Goal: Transaction & Acquisition: Purchase product/service

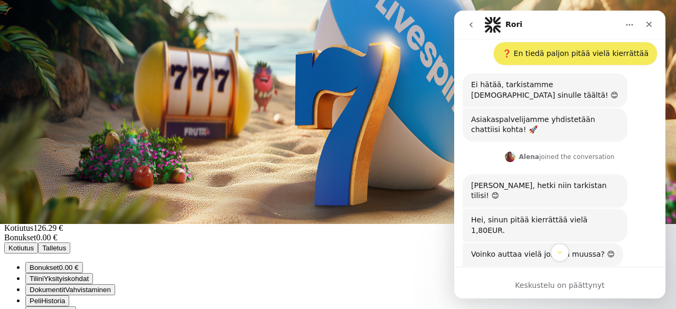
scroll to position [604, 0]
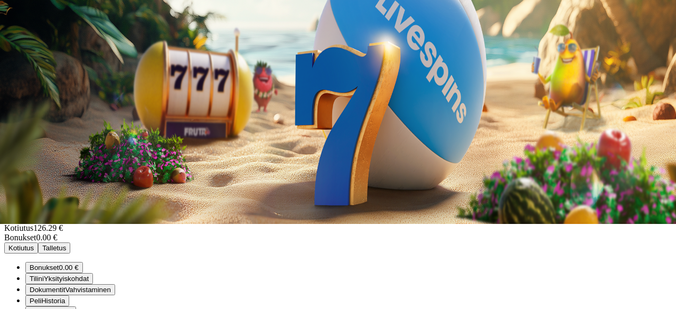
click at [49, 70] on span "Kasino" at bounding box center [37, 65] width 24 height 9
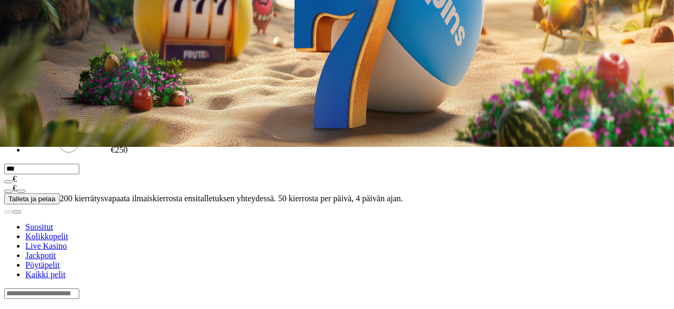
scroll to position [163, 0]
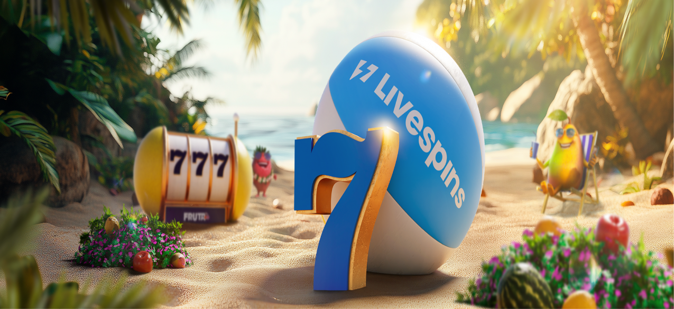
click at [32, 203] on button "menu" at bounding box center [27, 201] width 8 height 3
drag, startPoint x: 188, startPoint y: 232, endPoint x: 183, endPoint y: 251, distance: 19.7
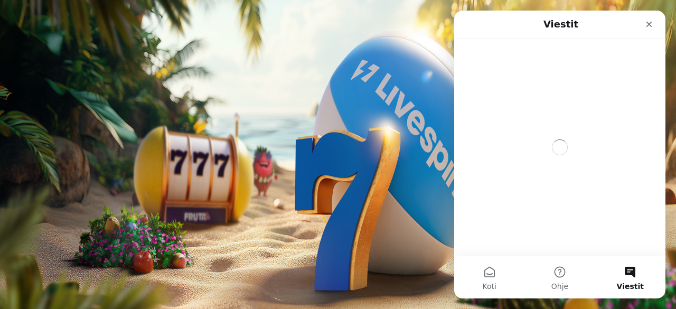
scroll to position [0, 0]
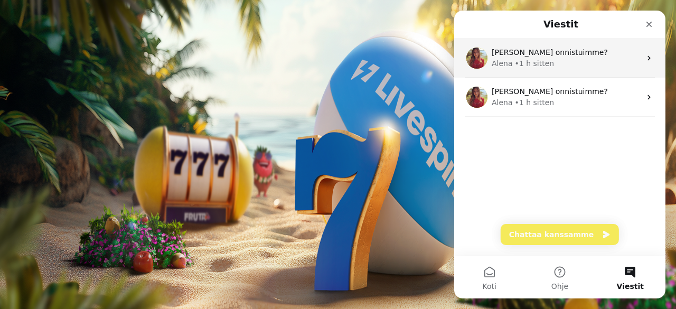
click at [566, 59] on div "Alena • 1 h sitten" at bounding box center [566, 63] width 149 height 11
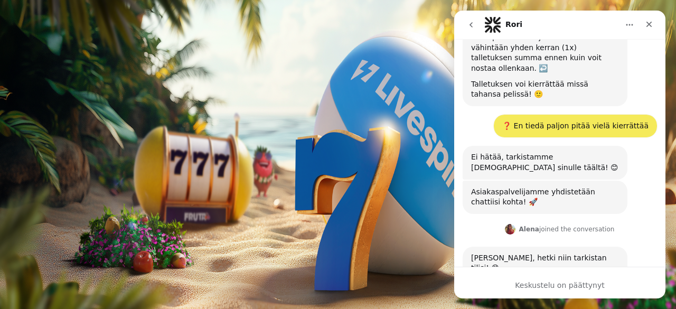
scroll to position [728, 0]
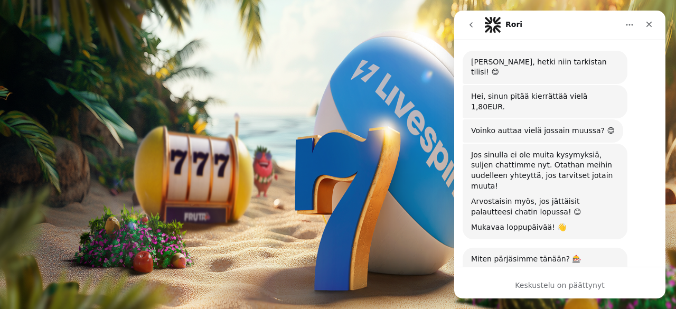
click at [470, 29] on button "go back" at bounding box center [471, 25] width 20 height 20
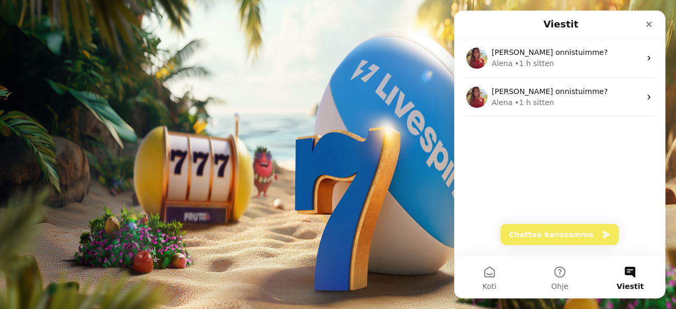
scroll to position [0, 0]
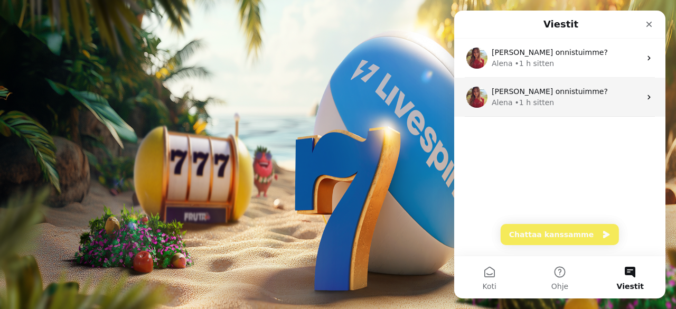
click at [526, 115] on div "Miten onnistuimme? Alena • 1 h sitten" at bounding box center [559, 97] width 211 height 39
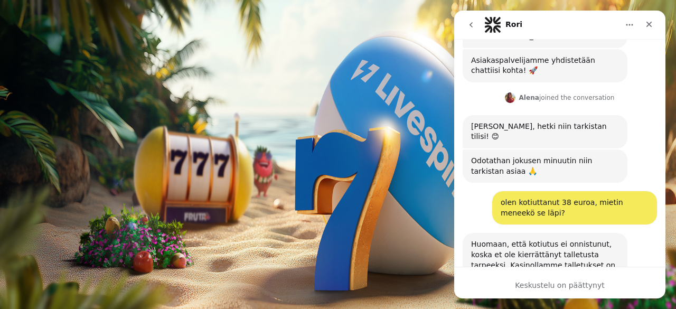
scroll to position [892, 0]
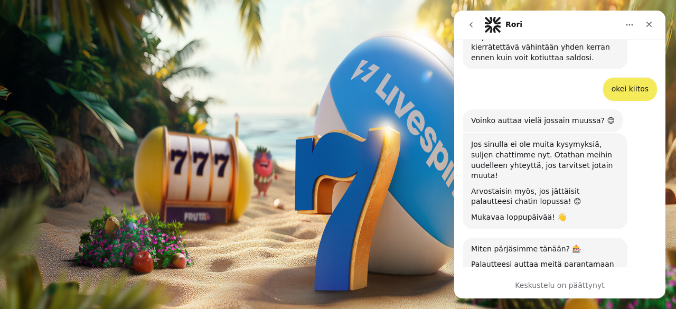
click at [473, 29] on button "go back" at bounding box center [471, 25] width 20 height 20
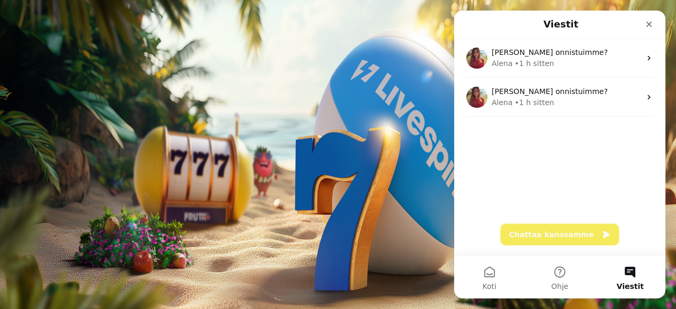
click at [585, 244] on button "Chattaa kanssamme" at bounding box center [560, 234] width 118 height 21
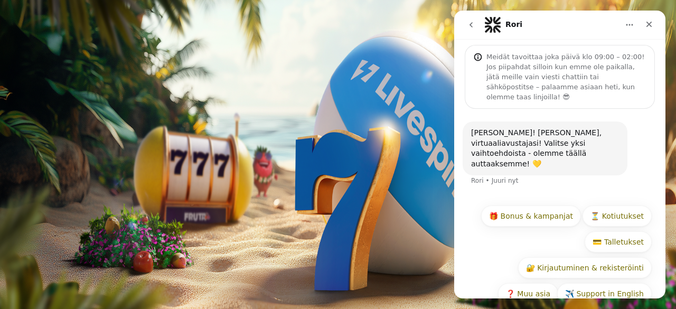
scroll to position [24, 0]
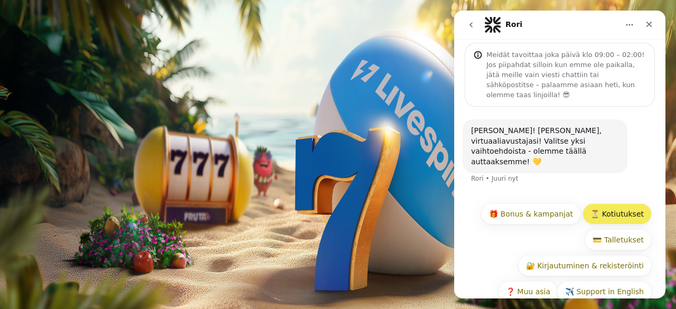
click at [599, 203] on button "⏳ Kotiutukset" at bounding box center [617, 213] width 69 height 21
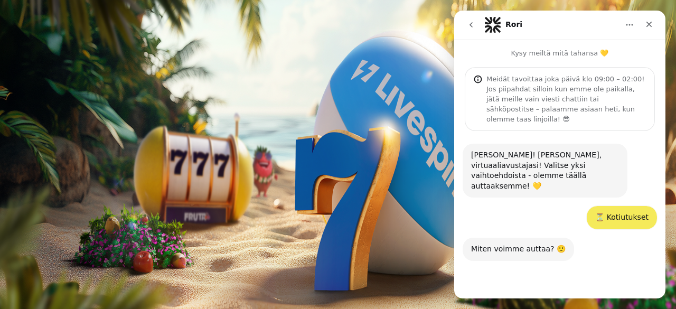
scroll to position [76, 0]
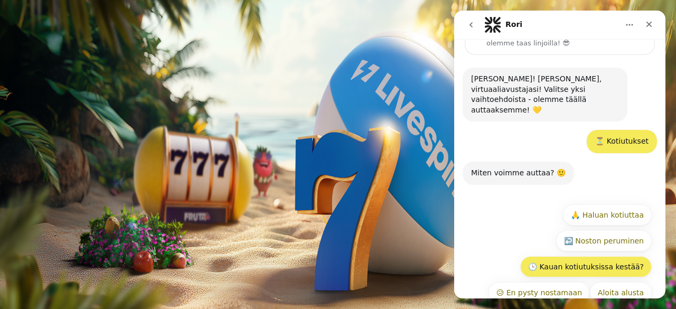
click at [584, 256] on button "🕒 Kauan kotiutuksissa kestää?" at bounding box center [586, 266] width 132 height 21
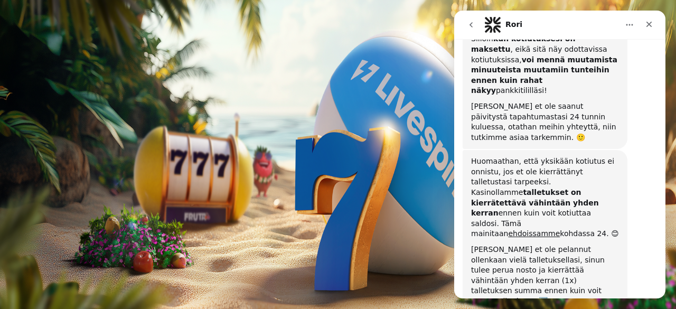
scroll to position [402, 0]
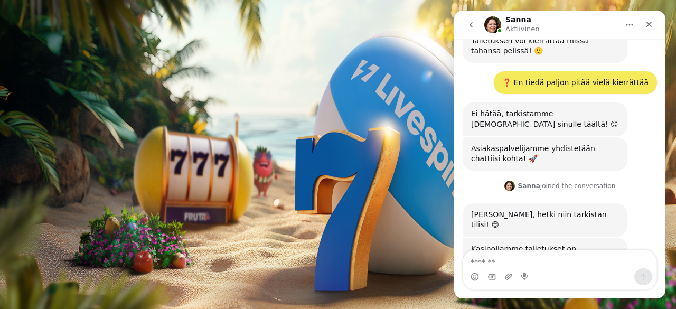
scroll to position [579, 0]
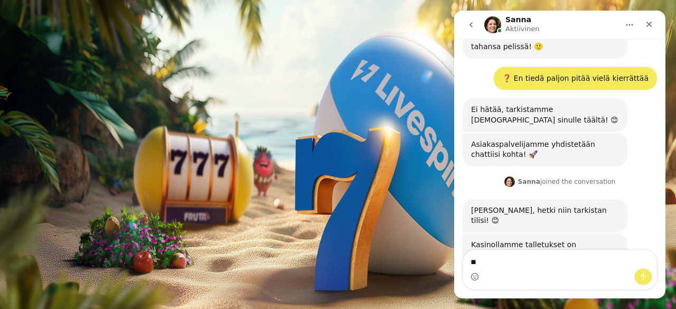
type textarea "***"
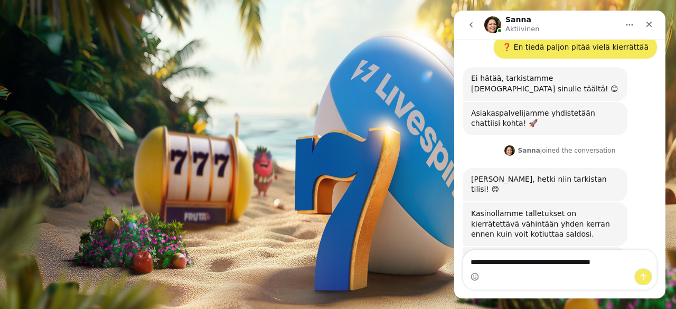
scroll to position [652, 0]
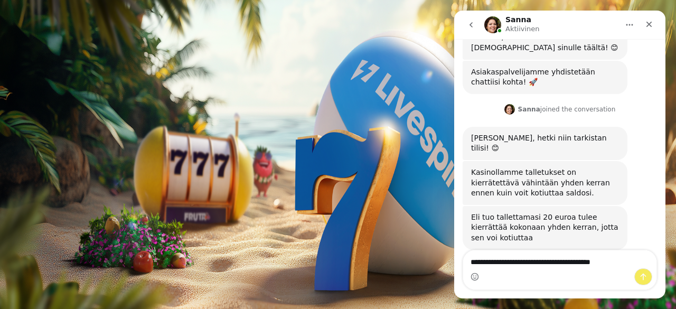
type textarea "**********"
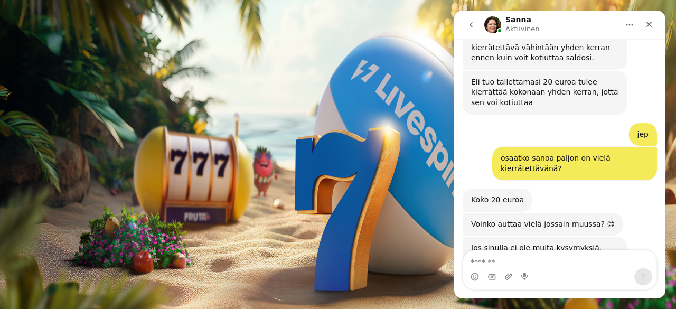
scroll to position [781, 0]
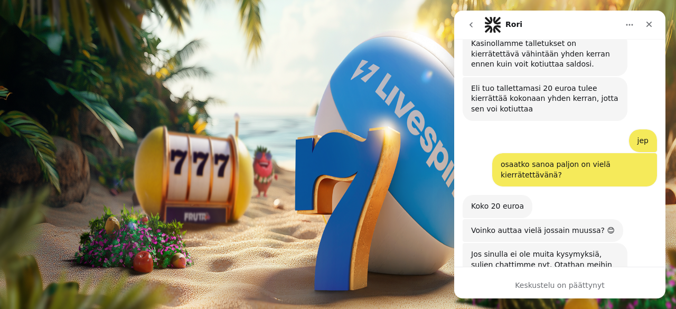
click at [471, 25] on icon "go back" at bounding box center [471, 25] width 8 height 8
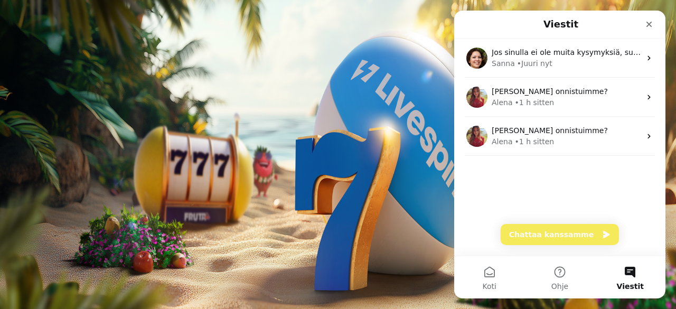
scroll to position [0, 0]
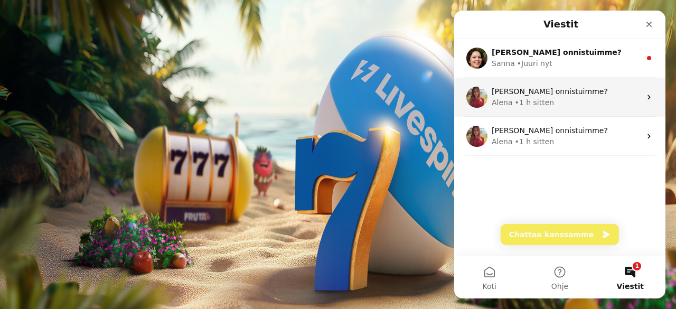
click at [507, 104] on div "Alena" at bounding box center [502, 102] width 21 height 11
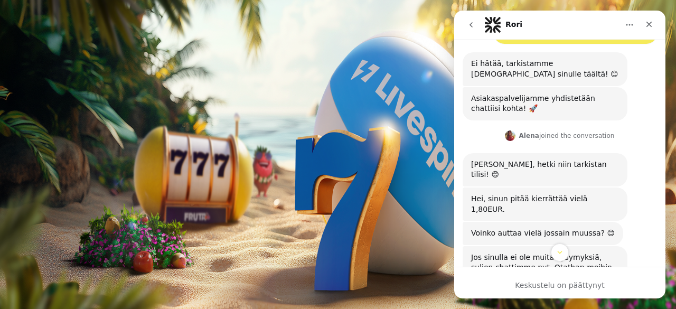
scroll to position [624, 0]
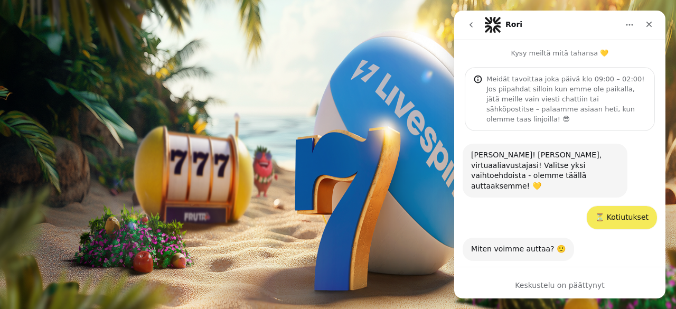
click at [240, 267] on div ". ." at bounding box center [338, 272] width 668 height 11
type input "**"
type input "*"
type input "****"
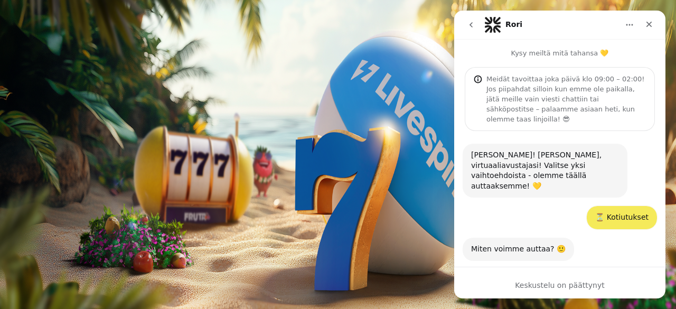
type input "**"
type input "*"
type input "****"
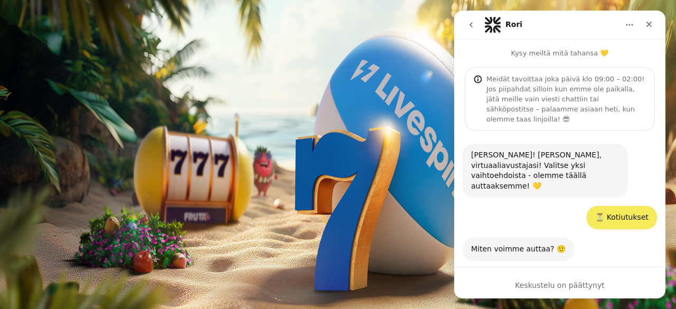
click at [8, 211] on span "chevron-left icon" at bounding box center [8, 211] width 0 height 0
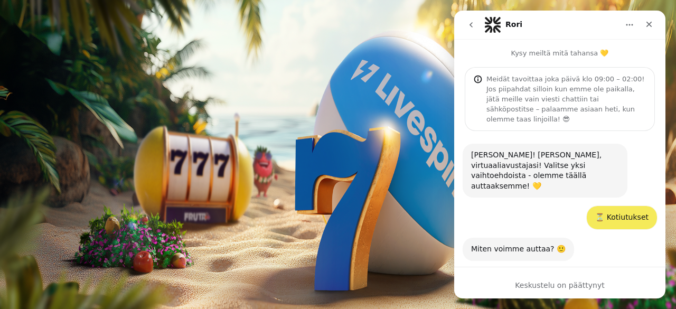
click at [70, 258] on button "Viimeiset 24 tuntia" at bounding box center [37, 263] width 66 height 11
click at [658, 23] on div "Sulje" at bounding box center [649, 24] width 19 height 19
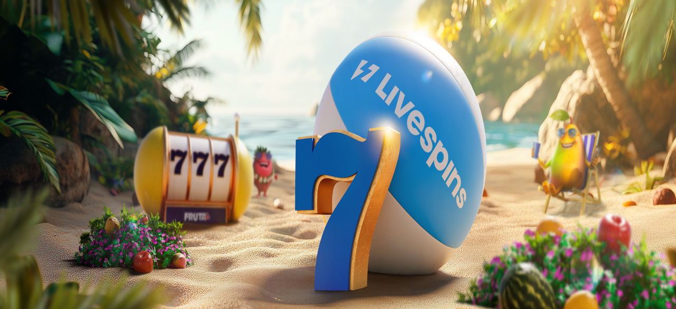
click at [189, 123] on img "Primary" at bounding box center [207, 104] width 37 height 37
click at [235, 125] on span "[PERSON_NAME]" at bounding box center [264, 121] width 58 height 8
click at [27, 201] on span "menu icon" at bounding box center [27, 201] width 0 height 0
click at [79, 258] on input "number" at bounding box center [41, 263] width 75 height 11
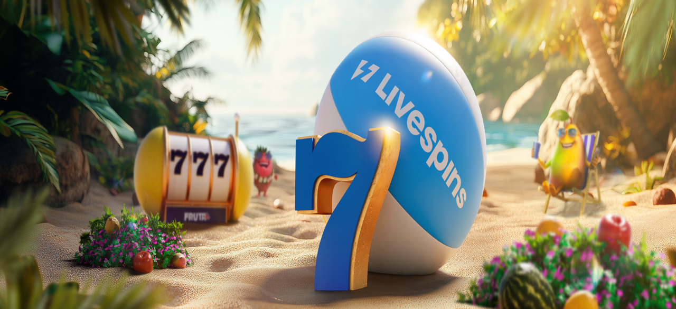
type input "***"
type input "******"
click at [38, 278] on button "Kotiutus" at bounding box center [21, 283] width 34 height 11
click at [8, 211] on span "chevron-left icon" at bounding box center [8, 211] width 0 height 0
